Goal: Entertainment & Leisure: Browse casually

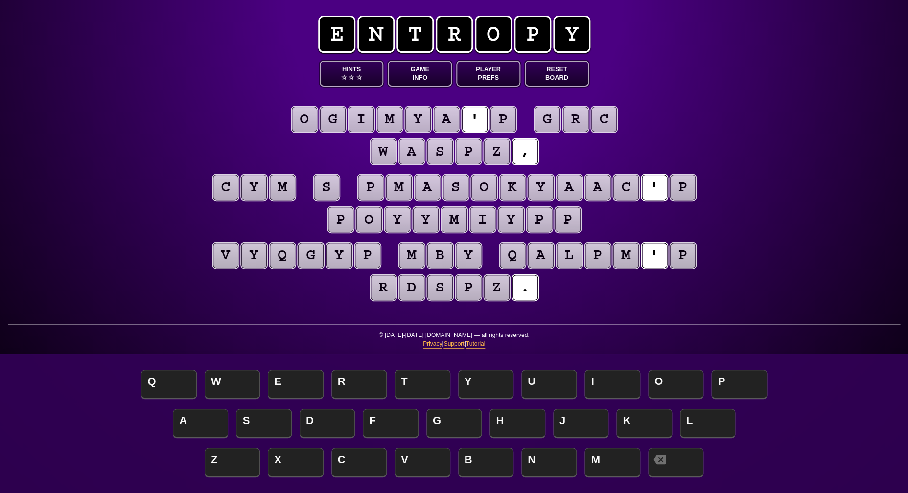
click at [329, 188] on puzzle-tile "s" at bounding box center [326, 187] width 25 height 25
click at [498, 119] on puzzle-tile "p" at bounding box center [502, 119] width 25 height 25
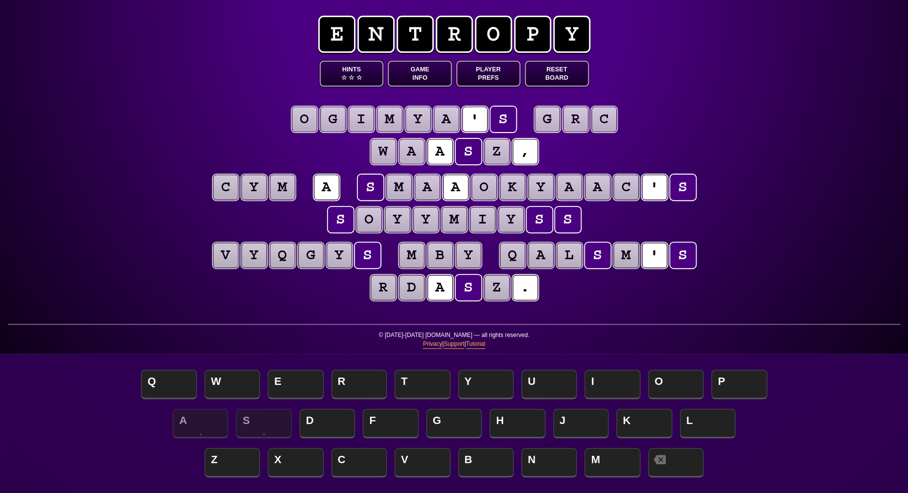
click at [605, 121] on puzzle-tile "c" at bounding box center [603, 119] width 25 height 25
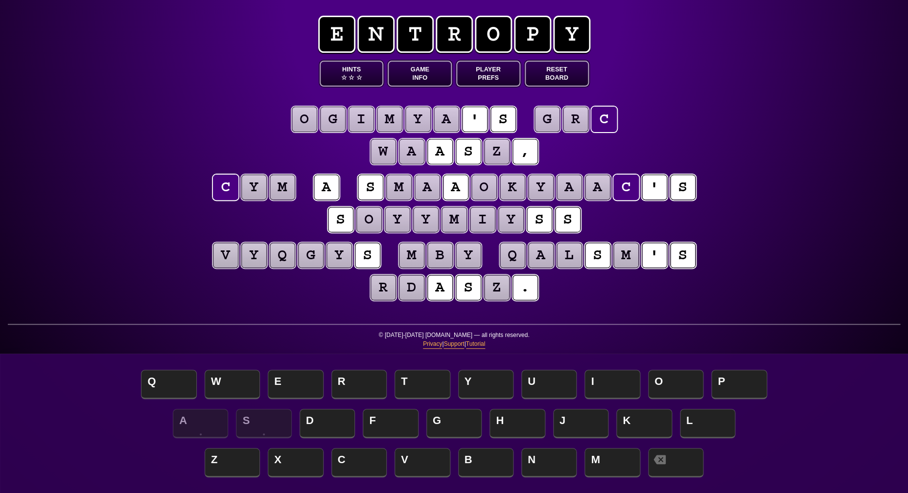
click at [589, 121] on puzzle-word "g r c" at bounding box center [575, 120] width 85 height 27
click at [584, 121] on puzzle-tile "r" at bounding box center [575, 119] width 25 height 25
click at [546, 119] on puzzle-tile "g" at bounding box center [546, 119] width 25 height 25
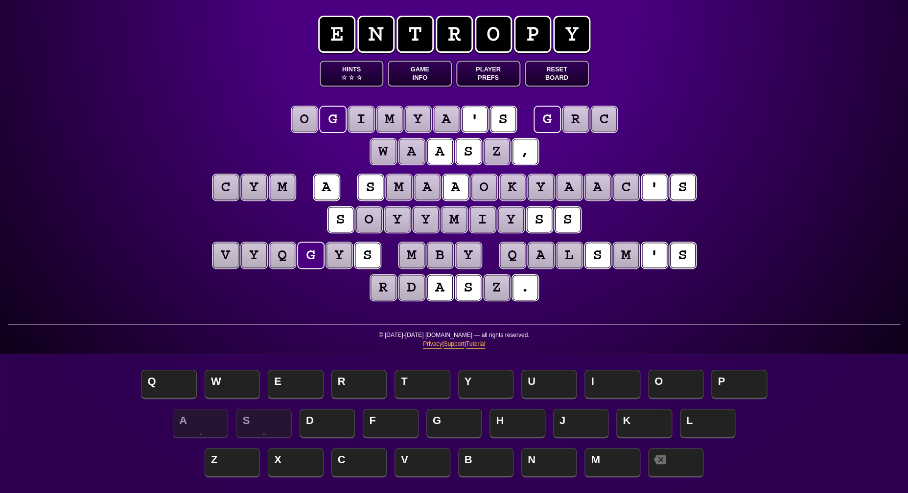
click at [411, 292] on puzzle-tile "d" at bounding box center [411, 287] width 25 height 25
click at [288, 298] on puzzle-line "v y q g y s m b y q a l s m ' s r d a s z ." at bounding box center [454, 272] width 501 height 64
click at [411, 254] on puzzle-tile "m" at bounding box center [411, 255] width 25 height 25
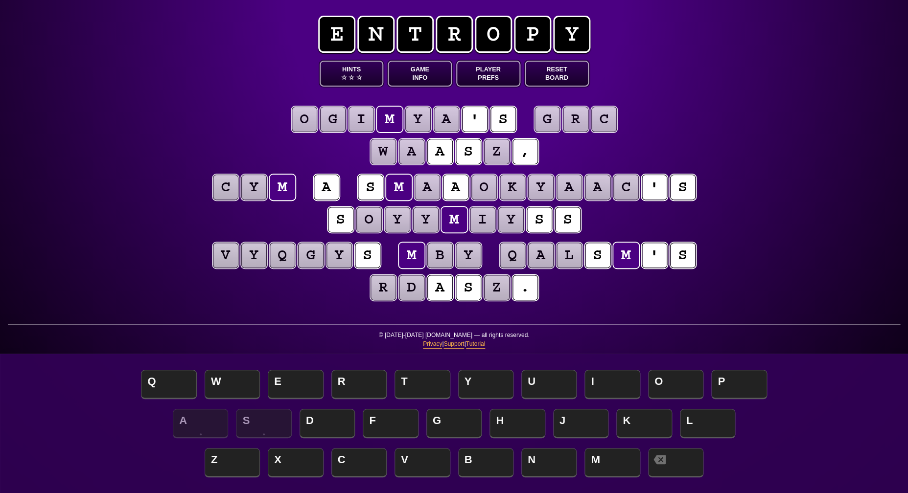
click at [466, 258] on puzzle-tile "y" at bounding box center [468, 255] width 25 height 25
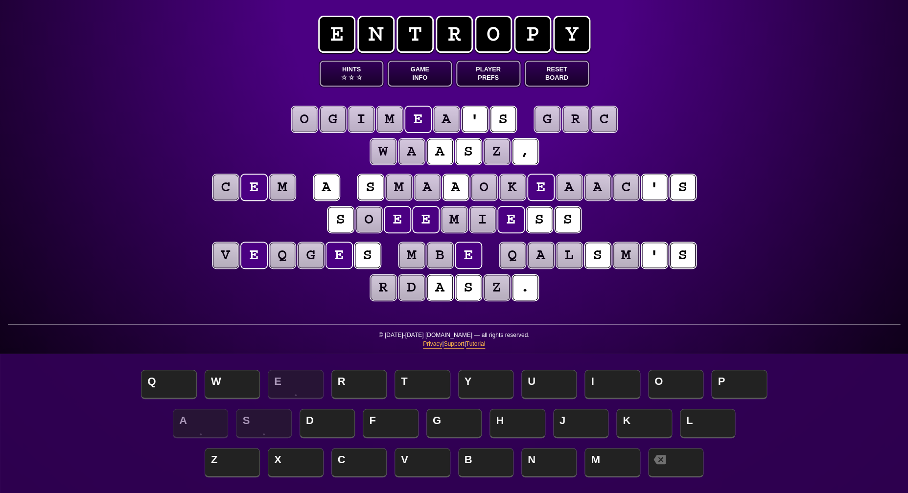
click at [441, 256] on puzzle-tile "b" at bounding box center [439, 255] width 25 height 25
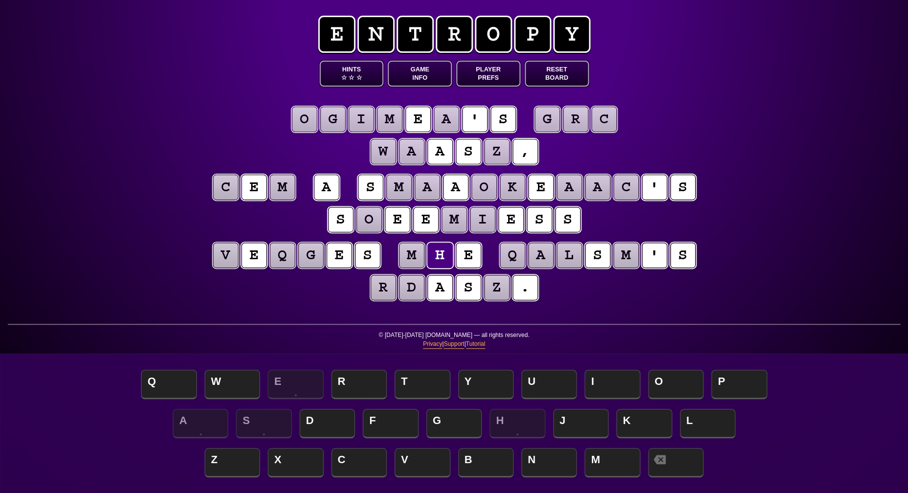
click at [404, 258] on puzzle-tile "m" at bounding box center [411, 255] width 25 height 25
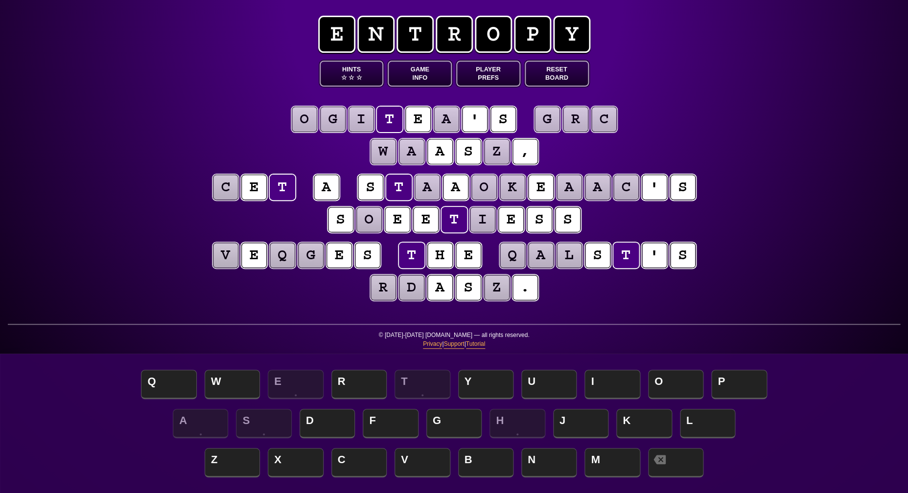
click at [761, 211] on div "e n t r o p y Hints ☆ ☆ ☆ Game Info Player Prefs Reset Board o g i t e a ' s g …" at bounding box center [454, 246] width 908 height 493
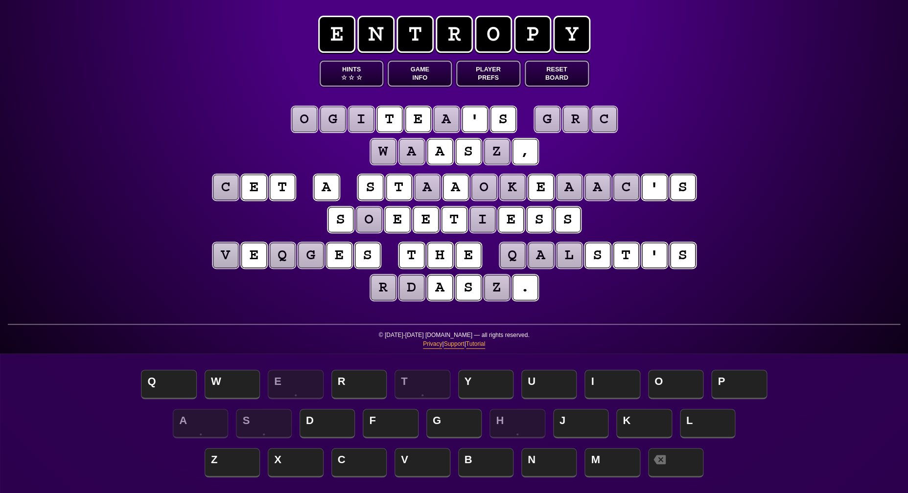
click at [478, 221] on puzzle-tile "i" at bounding box center [482, 219] width 25 height 25
click at [757, 219] on div "e n t r o p y Hints ☆ ☆ ☆ Game Info Player Prefs Reset Board o g i t e a ' s g …" at bounding box center [454, 246] width 908 height 493
click at [627, 191] on puzzle-tile "c" at bounding box center [625, 187] width 25 height 25
click at [419, 188] on puzzle-tile "a" at bounding box center [426, 187] width 25 height 25
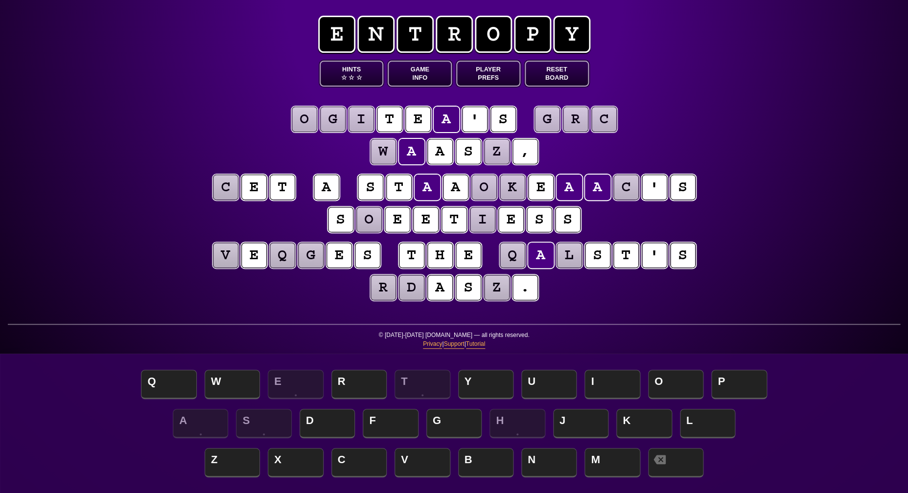
click at [476, 192] on puzzle-tile "o" at bounding box center [483, 187] width 25 height 25
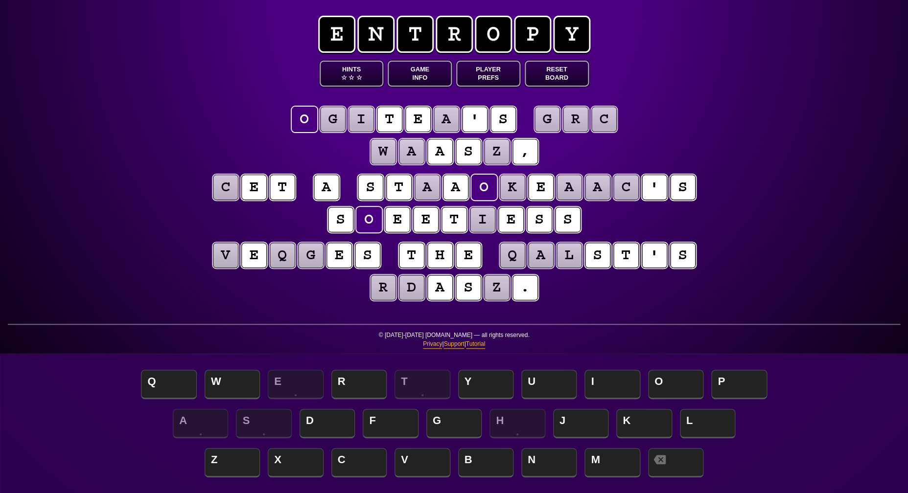
click at [509, 192] on puzzle-tile "k" at bounding box center [512, 187] width 25 height 25
click at [573, 189] on puzzle-tile "a" at bounding box center [568, 187] width 25 height 25
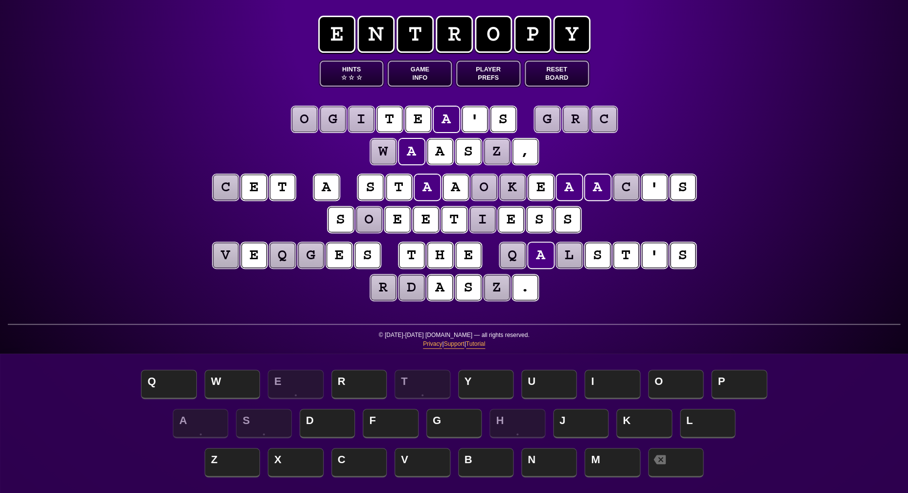
scroll to position [0, 0]
click at [564, 259] on puzzle-tile "l" at bounding box center [568, 255] width 25 height 25
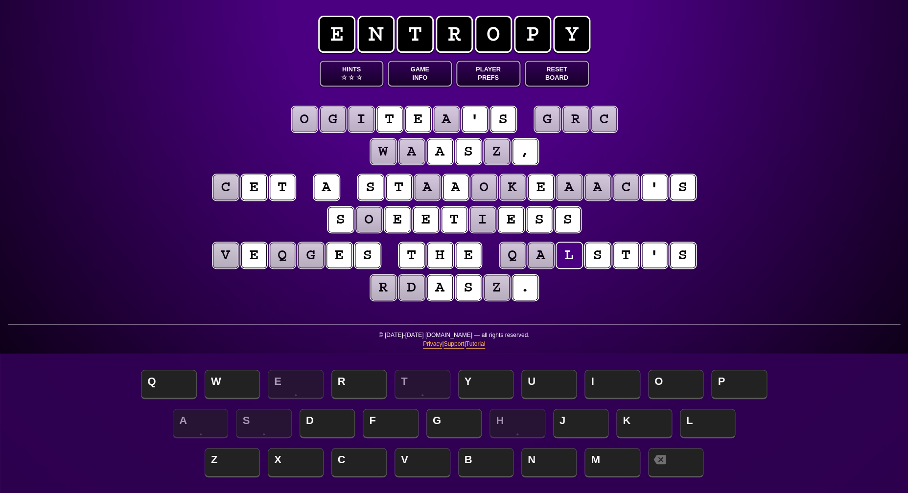
scroll to position [0, 0]
click at [227, 197] on puzzle-tile "c" at bounding box center [225, 187] width 25 height 25
click at [194, 223] on div "e n t r o p y Hints ☆ ☆ ☆ Game Info Player Prefs Reset Board o g i t e a ' s g …" at bounding box center [454, 246] width 908 height 493
click at [358, 209] on puzzle-tile "o" at bounding box center [368, 219] width 25 height 25
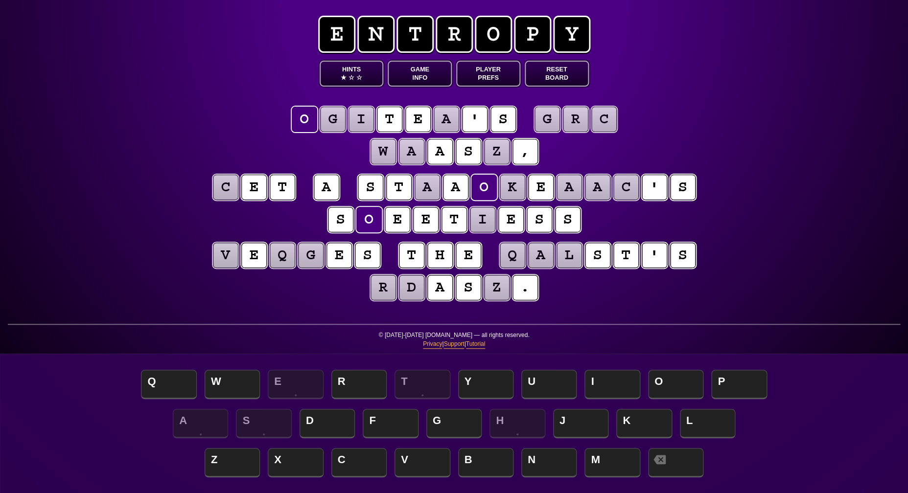
scroll to position [0, 0]
click at [448, 122] on puzzle-tile "a" at bounding box center [446, 119] width 25 height 25
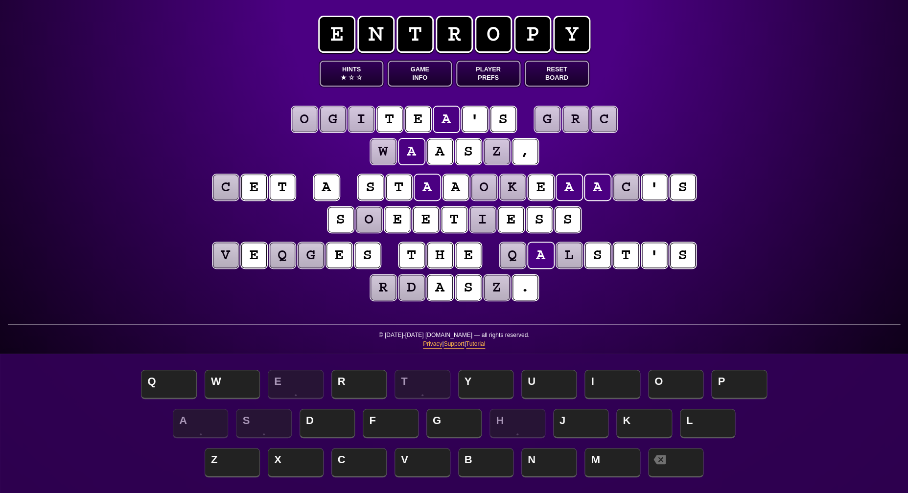
click at [345, 77] on span "★" at bounding box center [344, 77] width 6 height 8
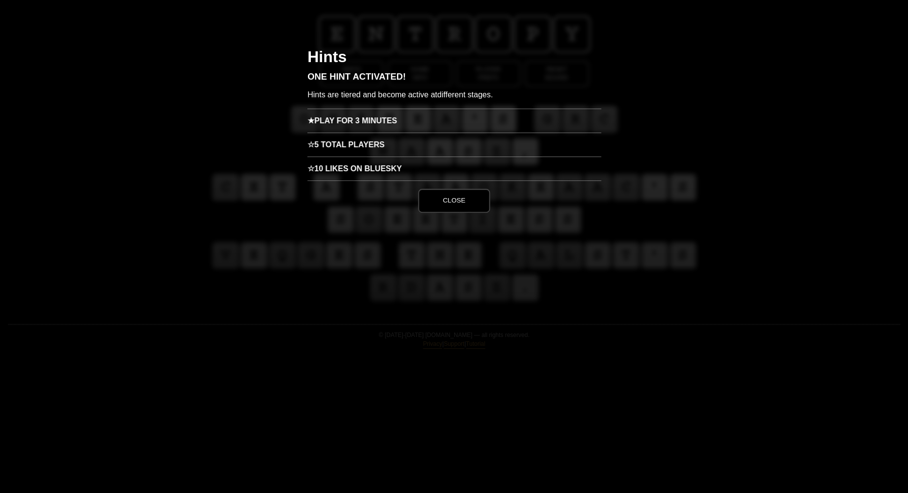
click at [367, 122] on h3 "★ Play for 3 minutes" at bounding box center [454, 121] width 294 height 24
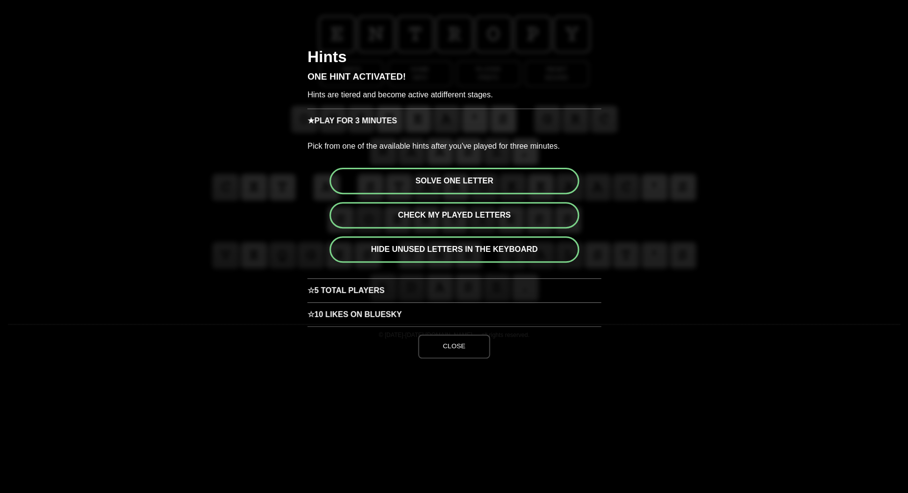
click at [456, 179] on button "Solve one letter" at bounding box center [454, 181] width 250 height 26
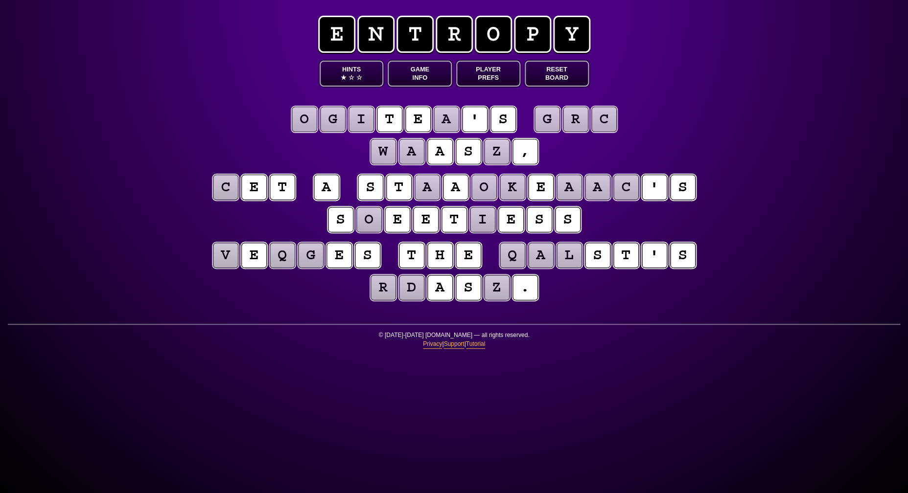
click at [565, 183] on puzzle-tile "a" at bounding box center [568, 187] width 25 height 25
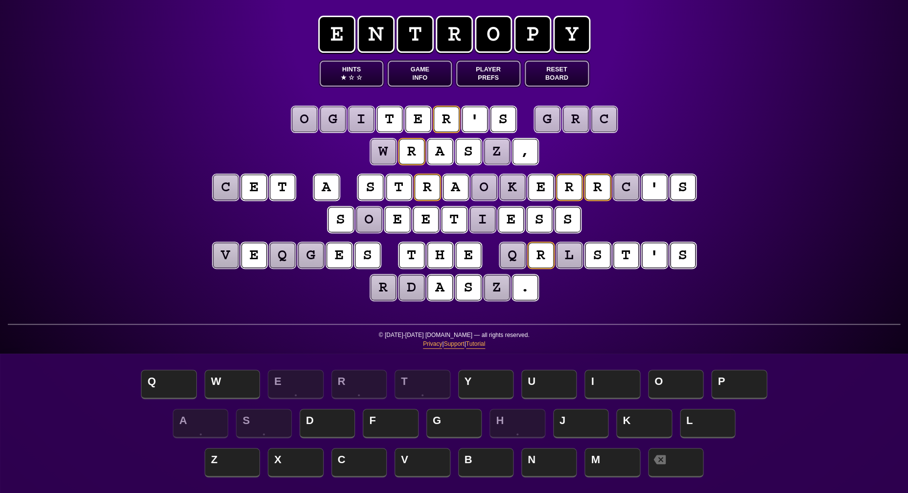
scroll to position [0, 0]
click at [510, 256] on puzzle-tile "q" at bounding box center [512, 255] width 25 height 25
click at [570, 256] on puzzle-tile "l" at bounding box center [568, 255] width 25 height 25
click at [492, 290] on puzzle-tile "z" at bounding box center [496, 287] width 25 height 25
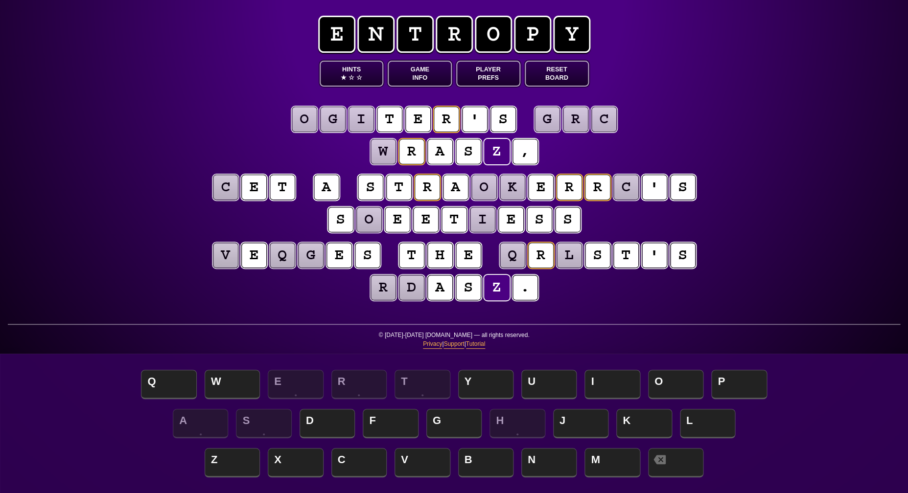
click at [332, 120] on puzzle-tile "g" at bounding box center [332, 119] width 25 height 25
click at [350, 122] on puzzle-tile "i" at bounding box center [360, 119] width 25 height 25
click at [305, 124] on puzzle-tile "o" at bounding box center [304, 119] width 25 height 25
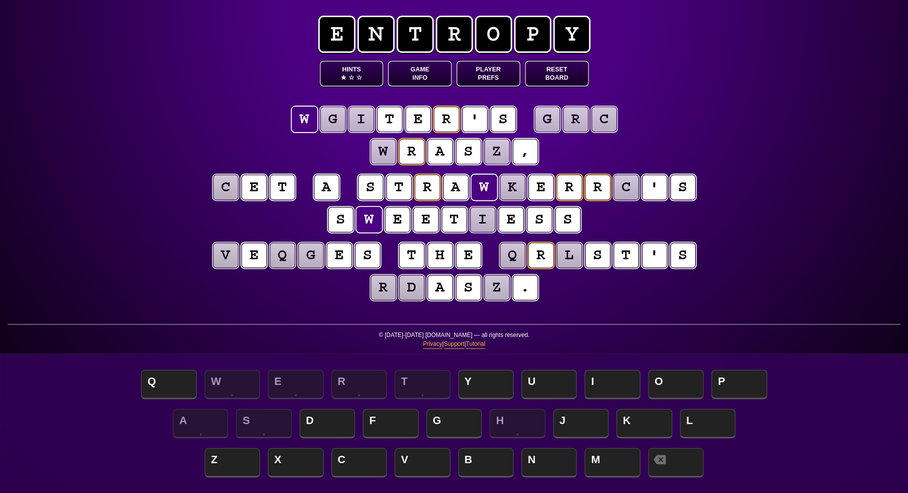
click at [337, 120] on puzzle-tile "g" at bounding box center [332, 119] width 25 height 25
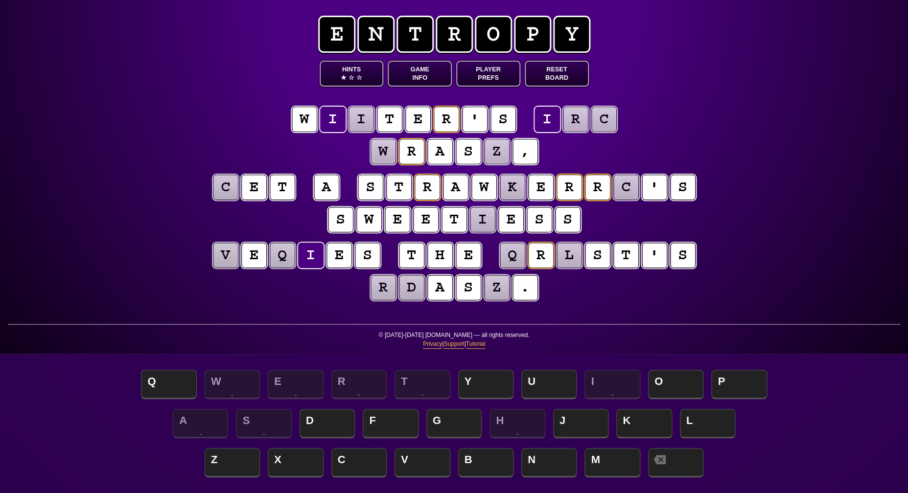
scroll to position [0, 0]
click at [353, 122] on puzzle-tile "i" at bounding box center [360, 119] width 25 height 25
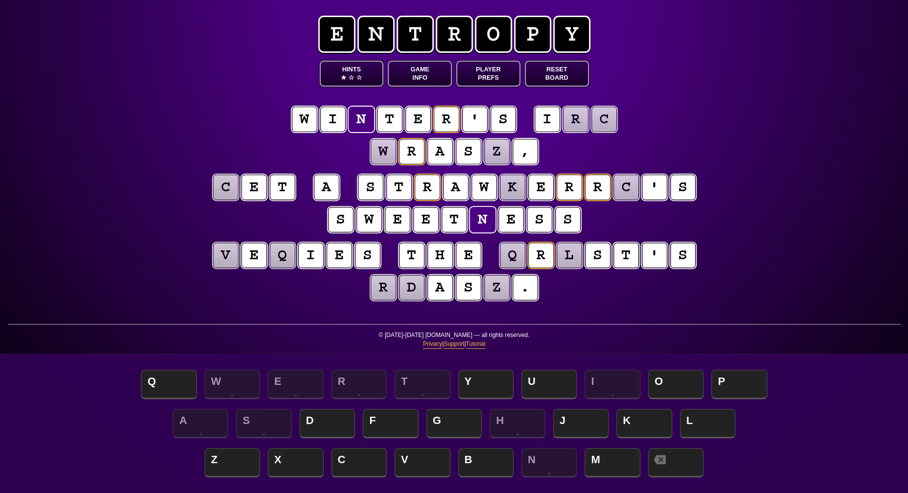
click at [238, 123] on puzzle-line "w i n t e r ' s i r c w r a s z ," at bounding box center [454, 136] width 501 height 64
click at [573, 124] on puzzle-tile "r" at bounding box center [575, 119] width 25 height 25
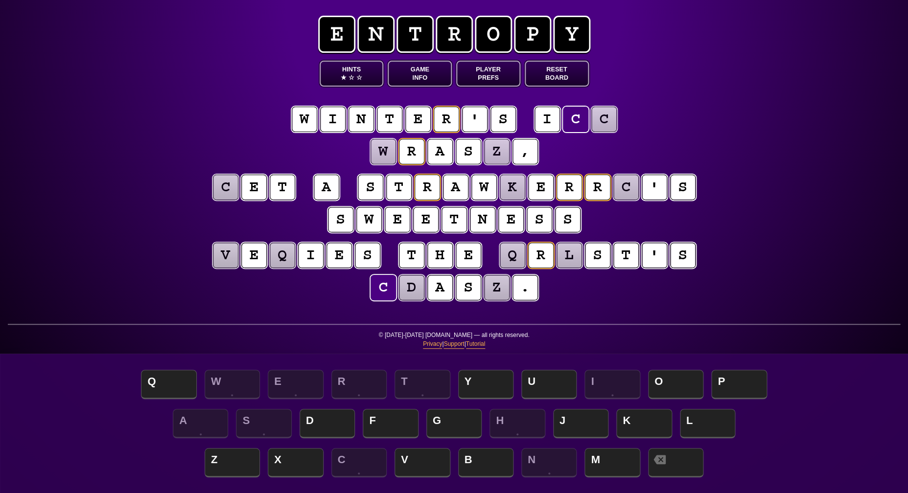
click at [605, 120] on puzzle-tile "c" at bounding box center [603, 119] width 25 height 25
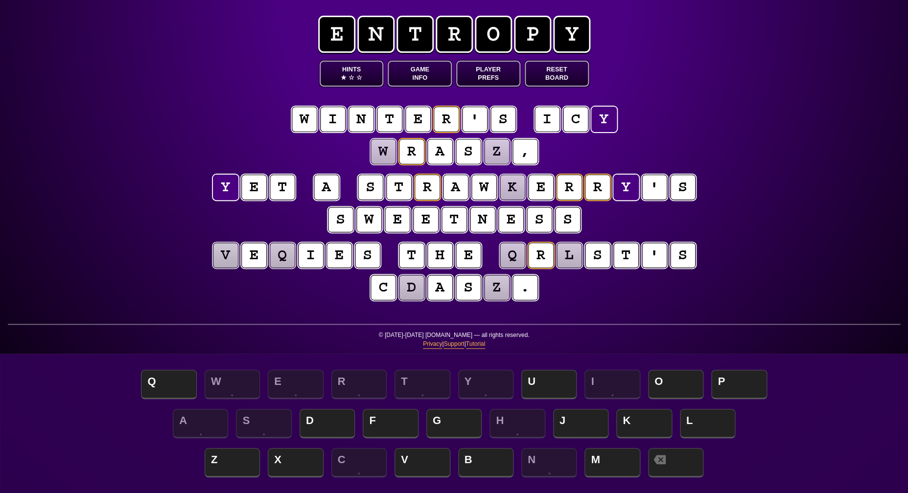
click at [794, 219] on div "e n t r o p y Hints ★ ☆ ☆ Game Info Player Prefs Reset Board w i n t e r ' s i …" at bounding box center [454, 246] width 908 height 493
click at [509, 192] on puzzle-tile "k" at bounding box center [512, 187] width 25 height 25
click at [486, 460] on span "B" at bounding box center [485, 463] width 55 height 29
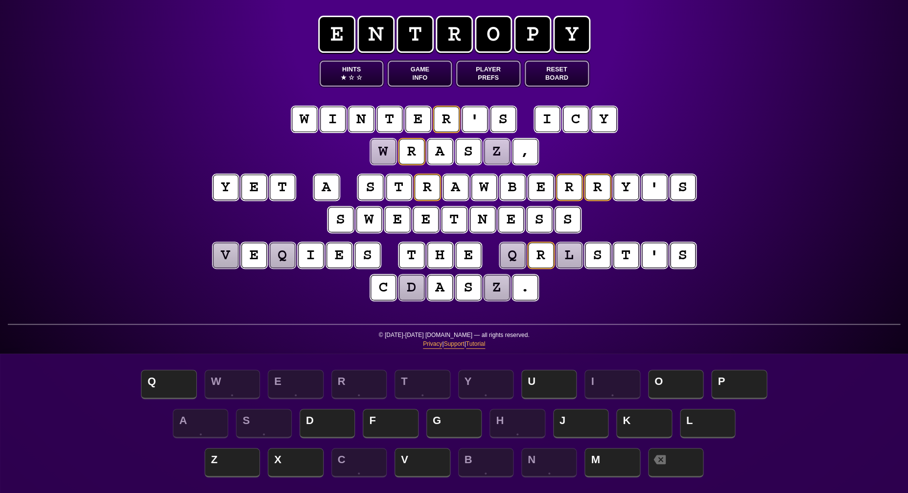
click at [384, 153] on puzzle-tile "w" at bounding box center [382, 151] width 25 height 25
click at [459, 421] on span "G" at bounding box center [453, 424] width 55 height 29
click at [495, 145] on puzzle-tile "z" at bounding box center [496, 151] width 26 height 26
click at [739, 380] on span "P" at bounding box center [738, 385] width 55 height 29
click at [407, 283] on puzzle-tile "d" at bounding box center [411, 287] width 25 height 25
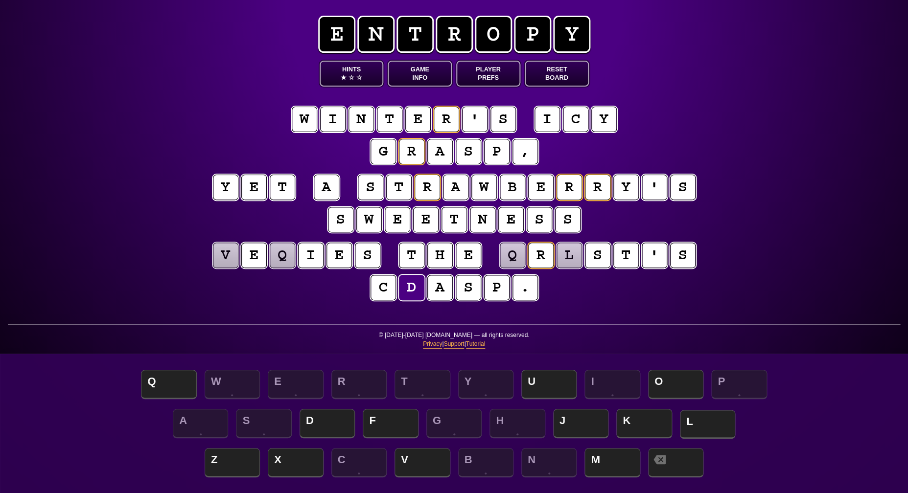
click at [717, 423] on span "L" at bounding box center [707, 424] width 55 height 29
click at [567, 259] on puzzle-tile "l" at bounding box center [569, 256] width 26 height 26
click at [659, 383] on span "O" at bounding box center [675, 385] width 55 height 29
click at [505, 265] on puzzle-tile "q" at bounding box center [512, 255] width 25 height 25
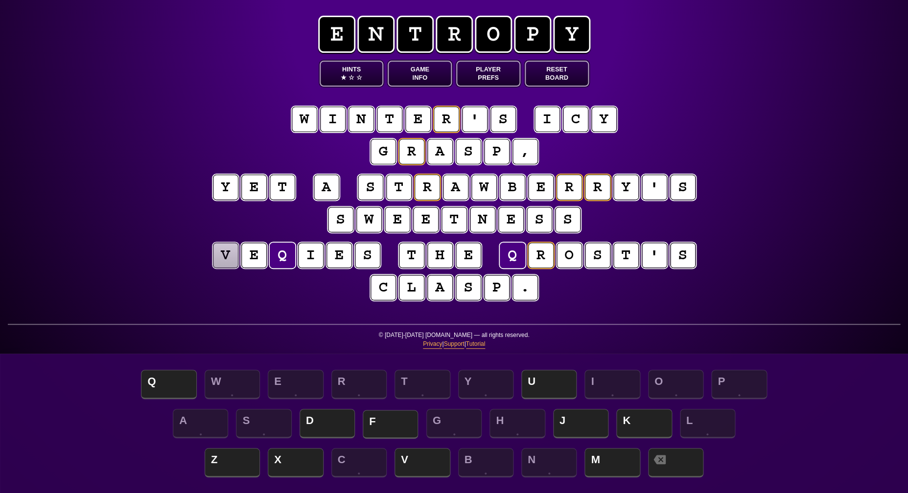
click at [393, 424] on span "F" at bounding box center [390, 424] width 55 height 29
drag, startPoint x: 226, startPoint y: 260, endPoint x: 228, endPoint y: 265, distance: 5.3
click at [226, 260] on puzzle-tile "v" at bounding box center [225, 255] width 25 height 25
click at [319, 426] on span "D" at bounding box center [326, 424] width 55 height 29
